Goal: Find specific page/section: Find specific page/section

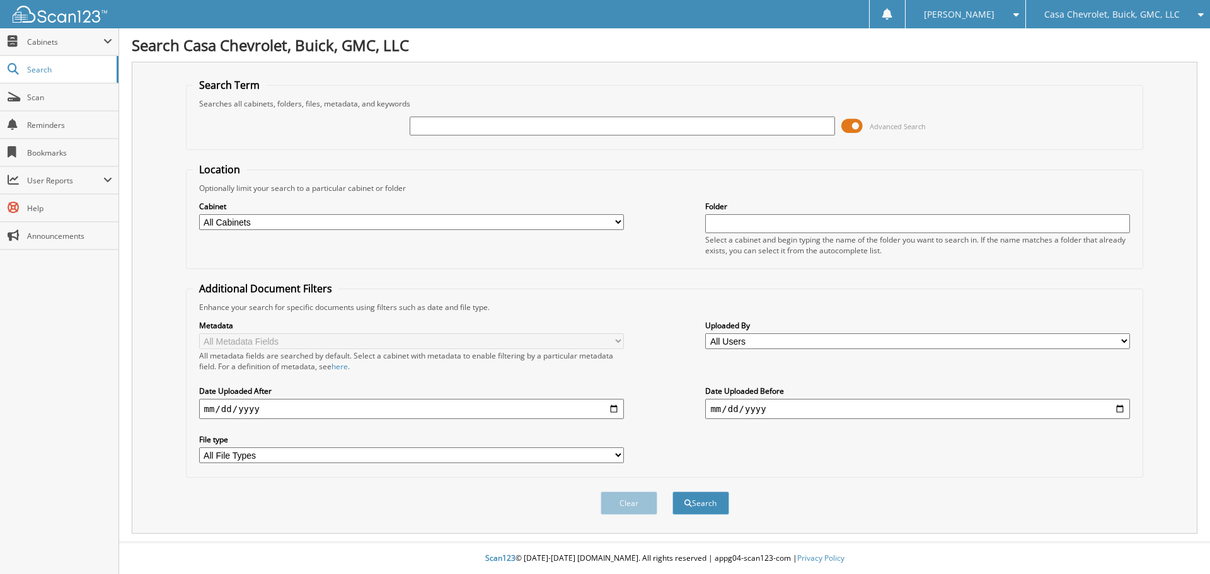
click at [561, 123] on input "text" at bounding box center [622, 126] width 425 height 19
type input "A26014"
click at [672, 491] on button "Search" at bounding box center [700, 502] width 57 height 23
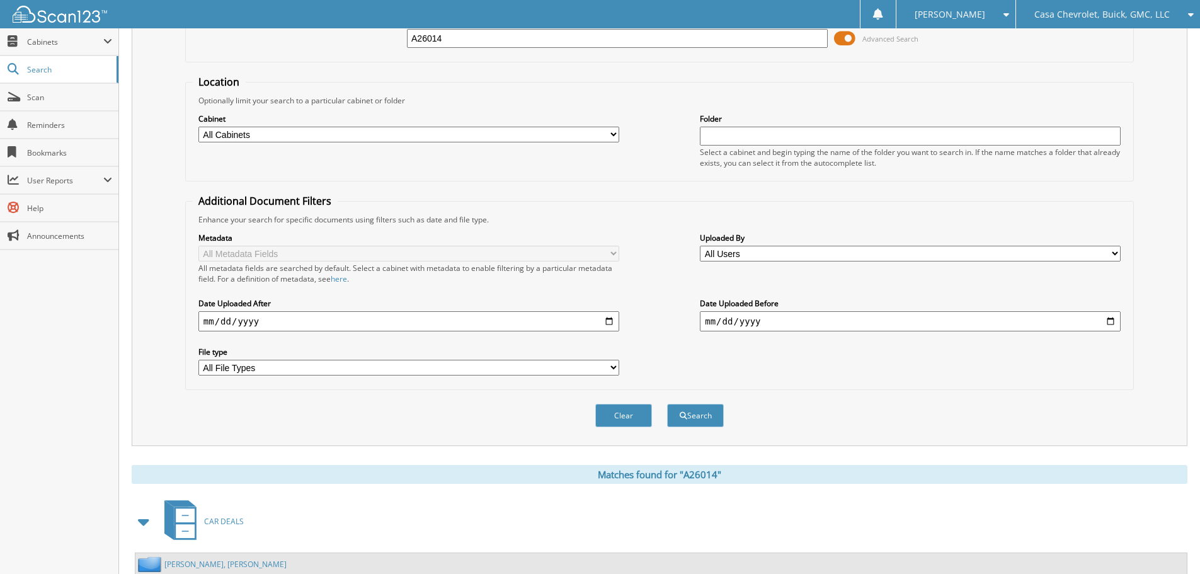
scroll to position [315, 0]
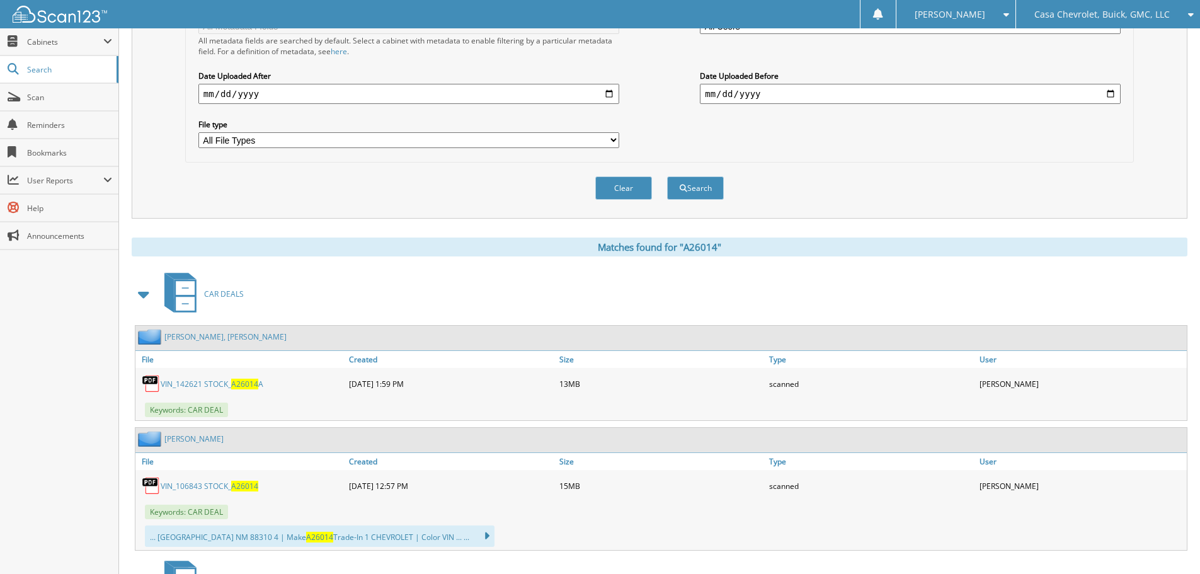
click at [247, 381] on span "A26014" at bounding box center [244, 384] width 27 height 11
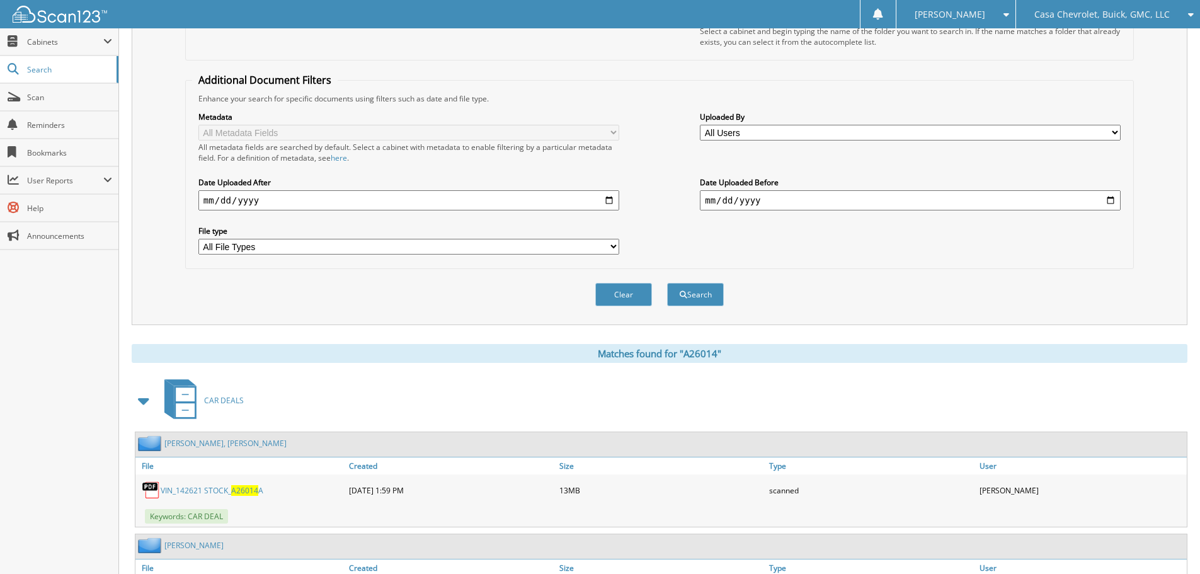
scroll to position [441, 0]
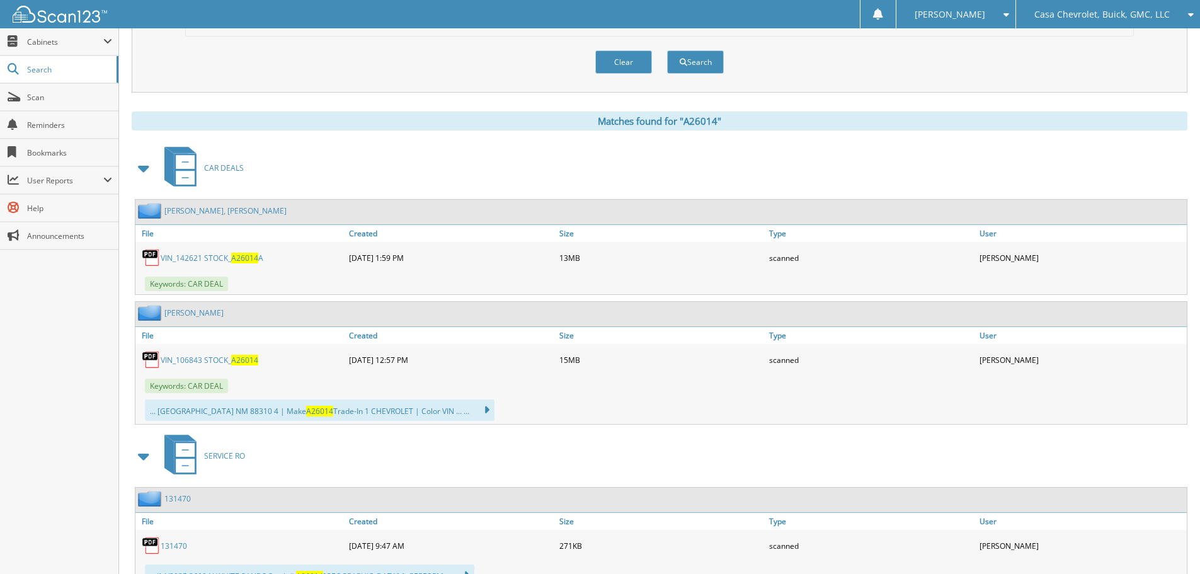
click at [222, 363] on link "VIN_106843 STOCK_ A26014" at bounding box center [210, 360] width 98 height 11
